Goal: Navigation & Orientation: Find specific page/section

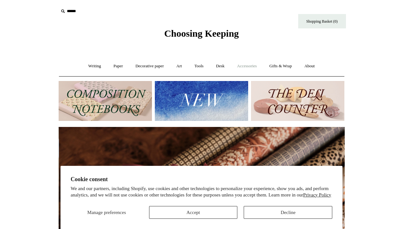
scroll to position [0, 573]
click at [297, 67] on link "Gifts & Wrap +" at bounding box center [281, 66] width 34 height 17
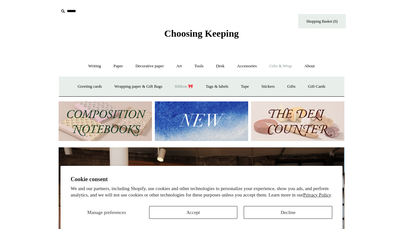
scroll to position [0, 0]
click at [80, 89] on link "Greeting cards +" at bounding box center [90, 86] width 36 height 17
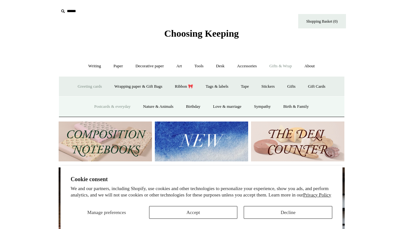
click at [104, 107] on link "Postcards & everyday" at bounding box center [113, 106] width 48 height 17
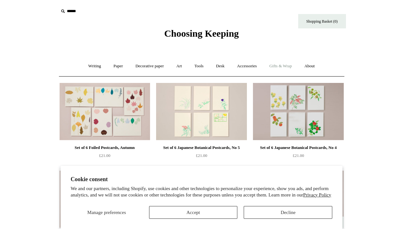
click at [277, 67] on link "Gifts & Wrap +" at bounding box center [281, 66] width 34 height 17
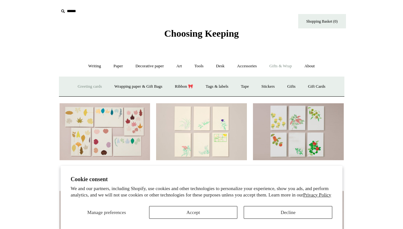
click at [91, 88] on link "Greeting cards +" at bounding box center [90, 86] width 36 height 17
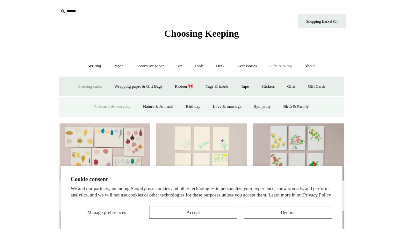
click at [91, 88] on link "Greeting cards -" at bounding box center [90, 86] width 36 height 17
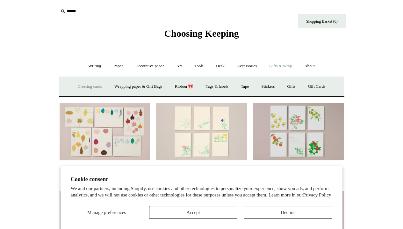
click at [91, 88] on link "Greeting cards +" at bounding box center [90, 86] width 36 height 17
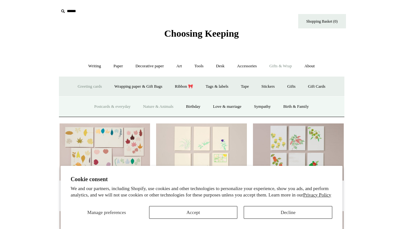
click at [161, 106] on link "Nature & Animals" at bounding box center [158, 106] width 42 height 17
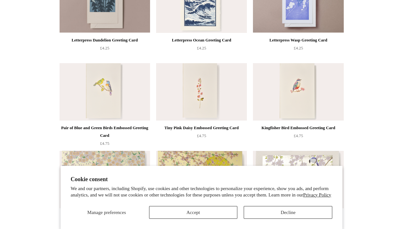
scroll to position [443, 0]
